Goal: Contribute content: Contribute content

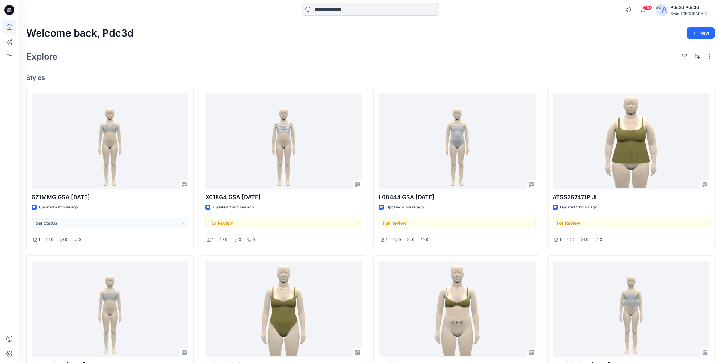
click at [252, 49] on div "Explore" at bounding box center [370, 56] width 689 height 15
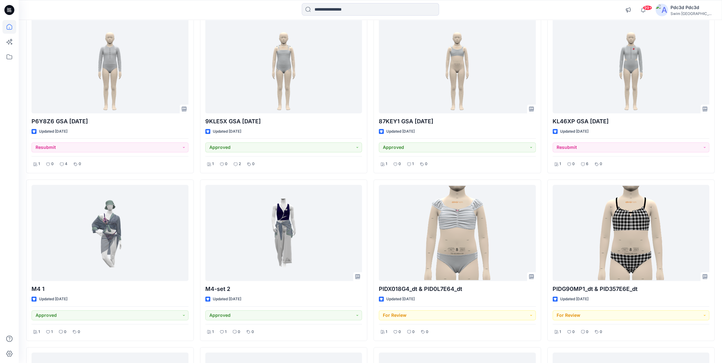
scroll to position [450, 0]
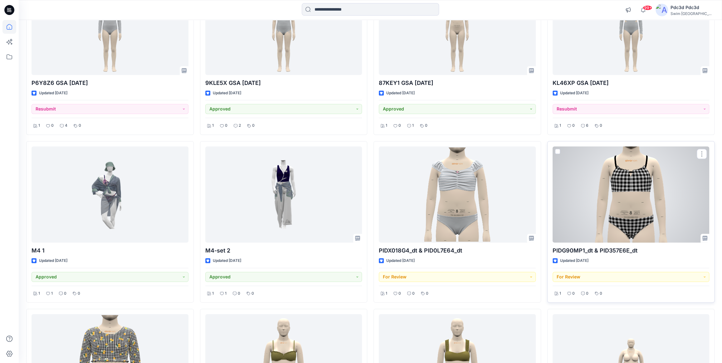
click at [602, 187] on div at bounding box center [631, 194] width 157 height 96
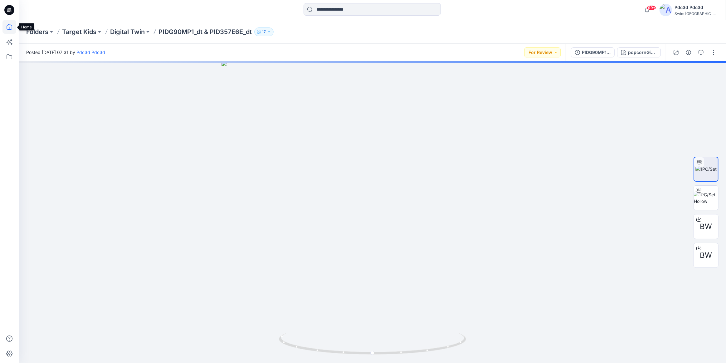
click at [11, 28] on icon at bounding box center [9, 27] width 14 height 14
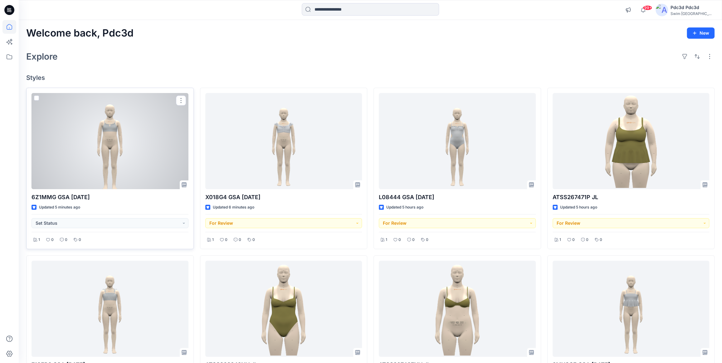
click at [122, 123] on div at bounding box center [110, 141] width 157 height 96
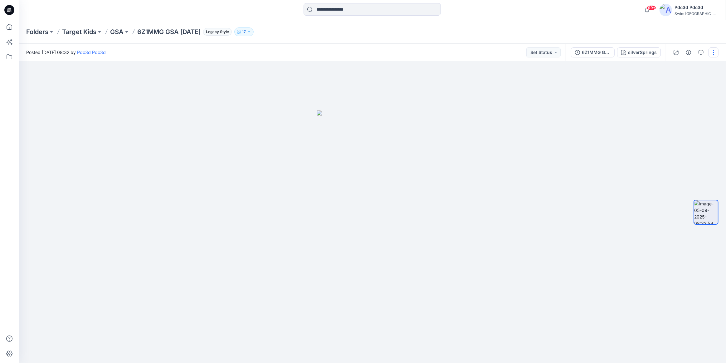
click at [715, 51] on button "button" at bounding box center [714, 52] width 10 height 10
click at [685, 70] on button "Edit" at bounding box center [687, 67] width 57 height 12
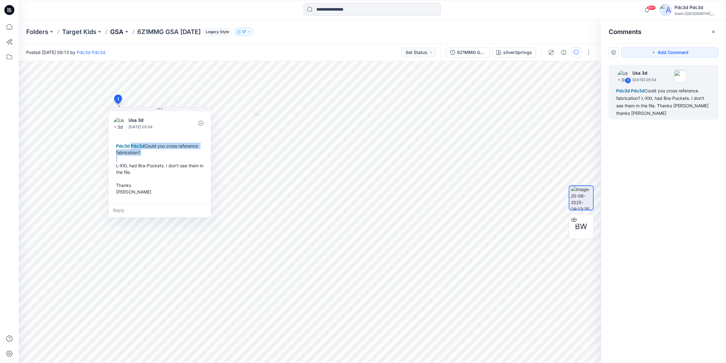
click at [112, 32] on p "GSA" at bounding box center [116, 31] width 13 height 9
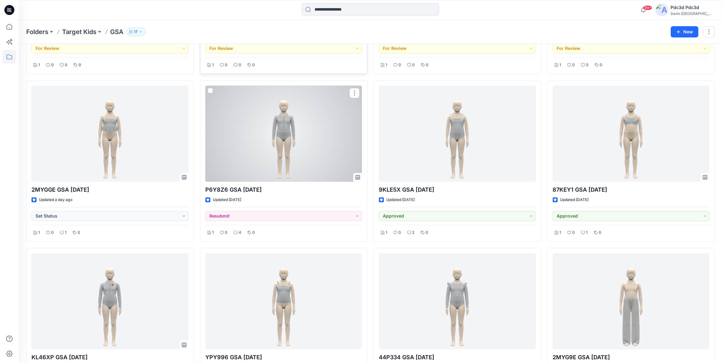
scroll to position [170, 0]
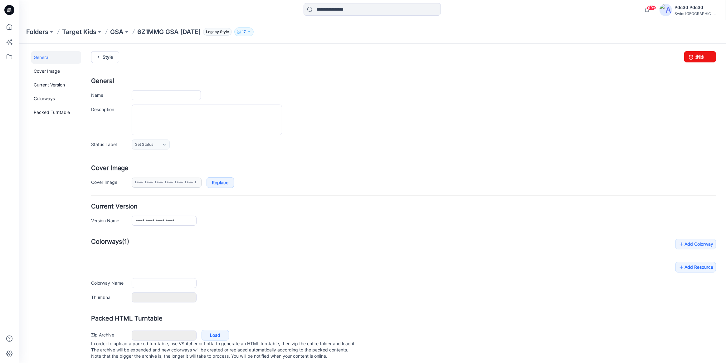
type input "**********"
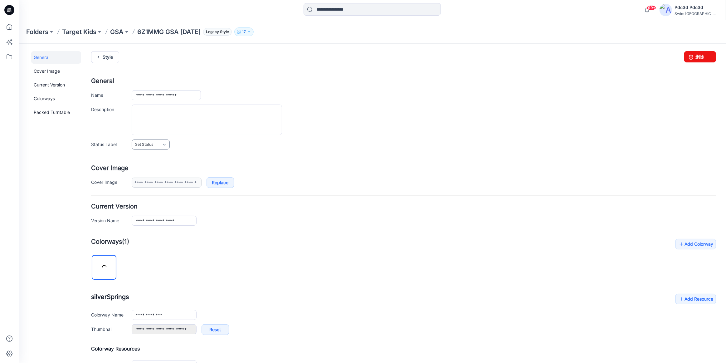
click at [147, 147] on link "Set Status" at bounding box center [151, 144] width 38 height 10
click at [156, 170] on link "For Review" at bounding box center [158, 171] width 50 height 13
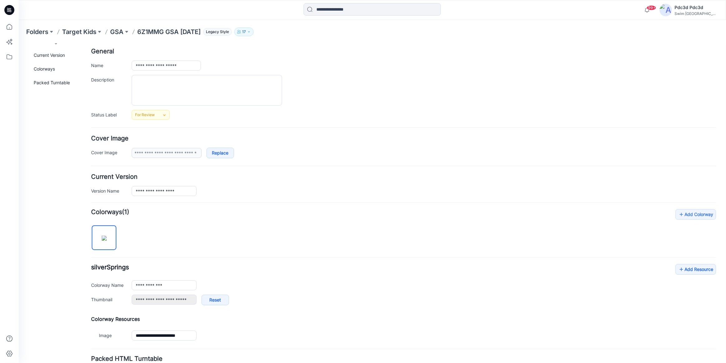
scroll to position [81, 0]
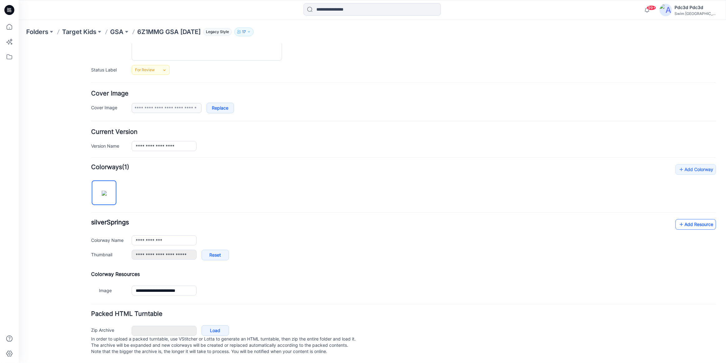
click at [681, 219] on link "Add Resource" at bounding box center [696, 224] width 41 height 11
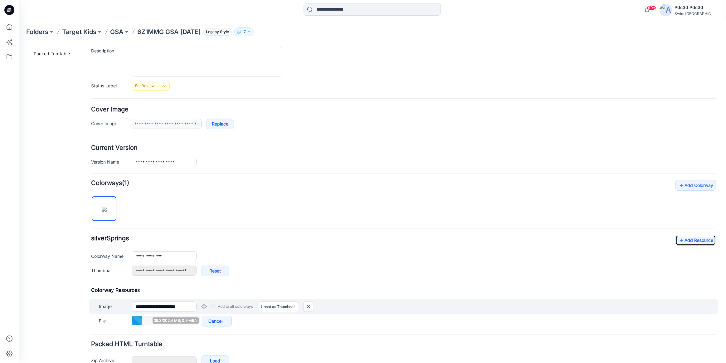
scroll to position [95, 0]
